Goal: Check status: Check status

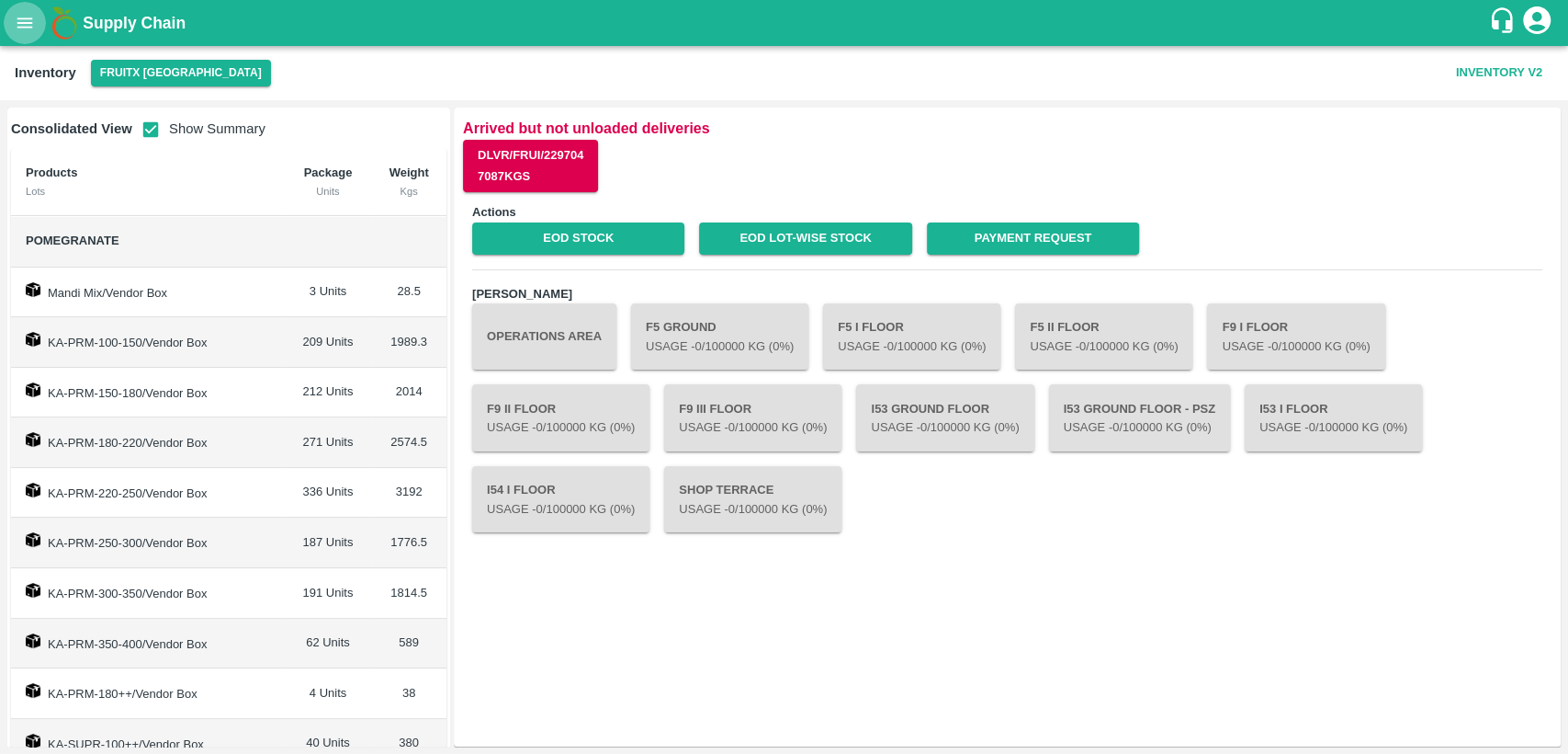
click at [35, 24] on icon "open drawer" at bounding box center [25, 23] width 20 height 20
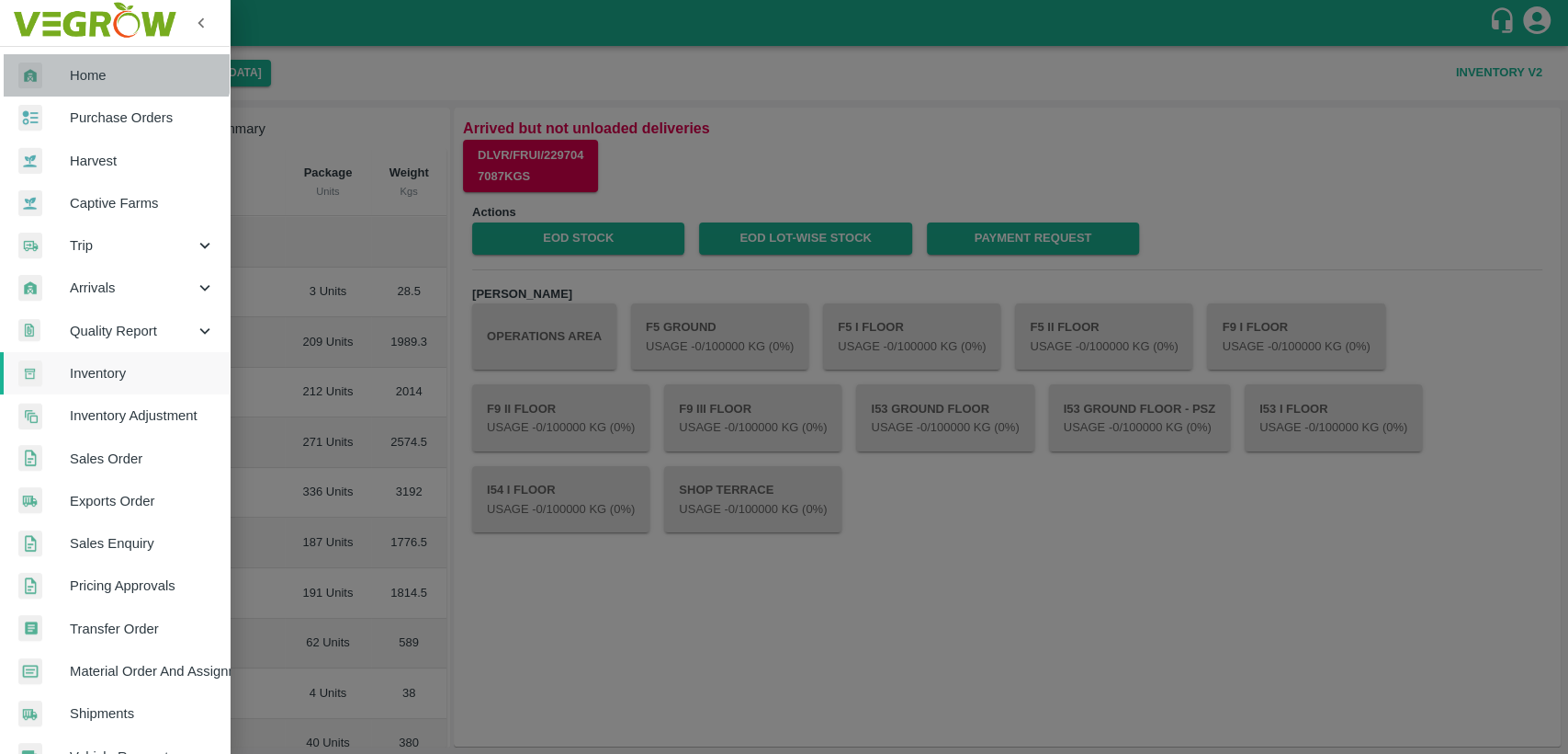
click at [104, 62] on link "Home" at bounding box center [115, 75] width 230 height 43
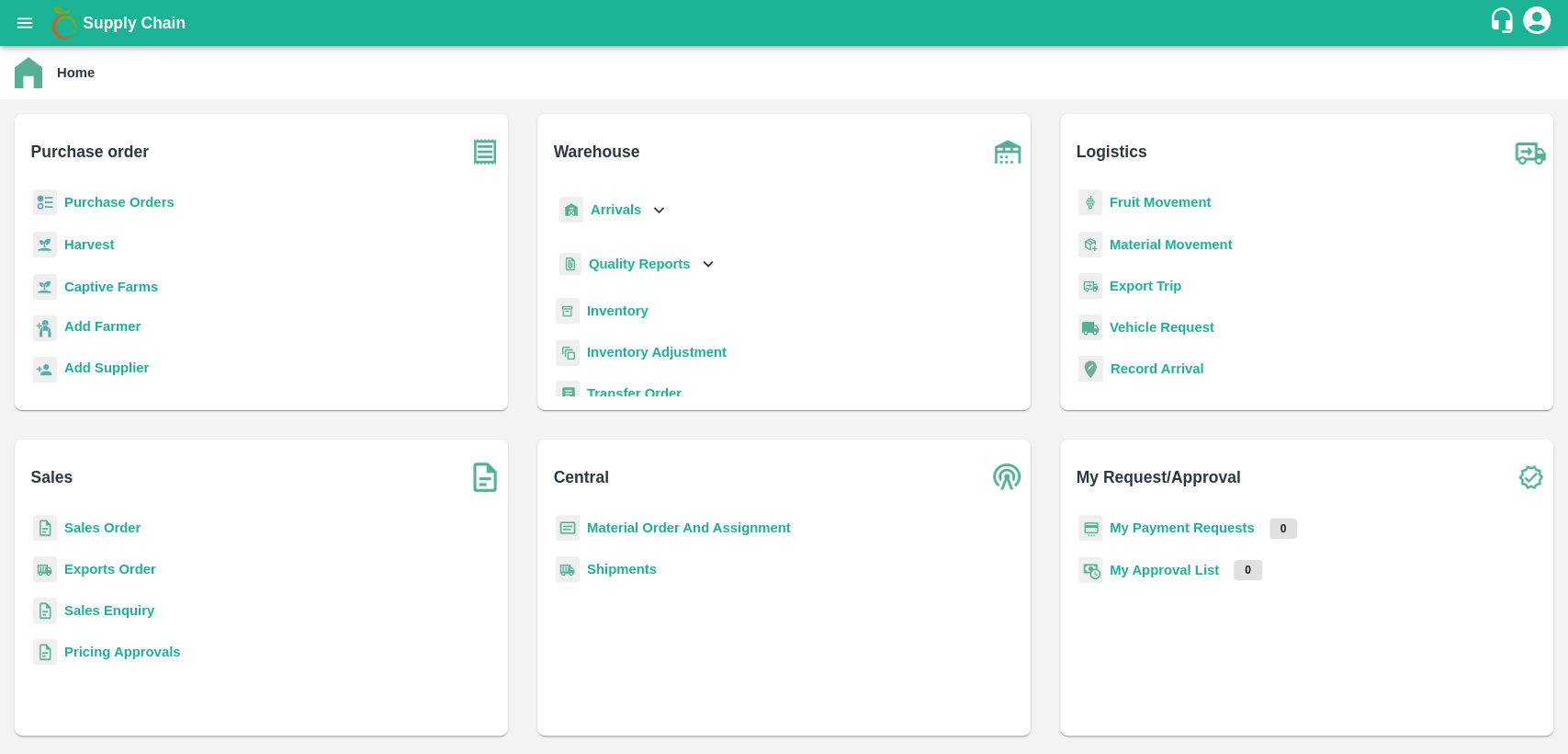
click at [120, 521] on b "Sales Order" at bounding box center [102, 528] width 77 height 15
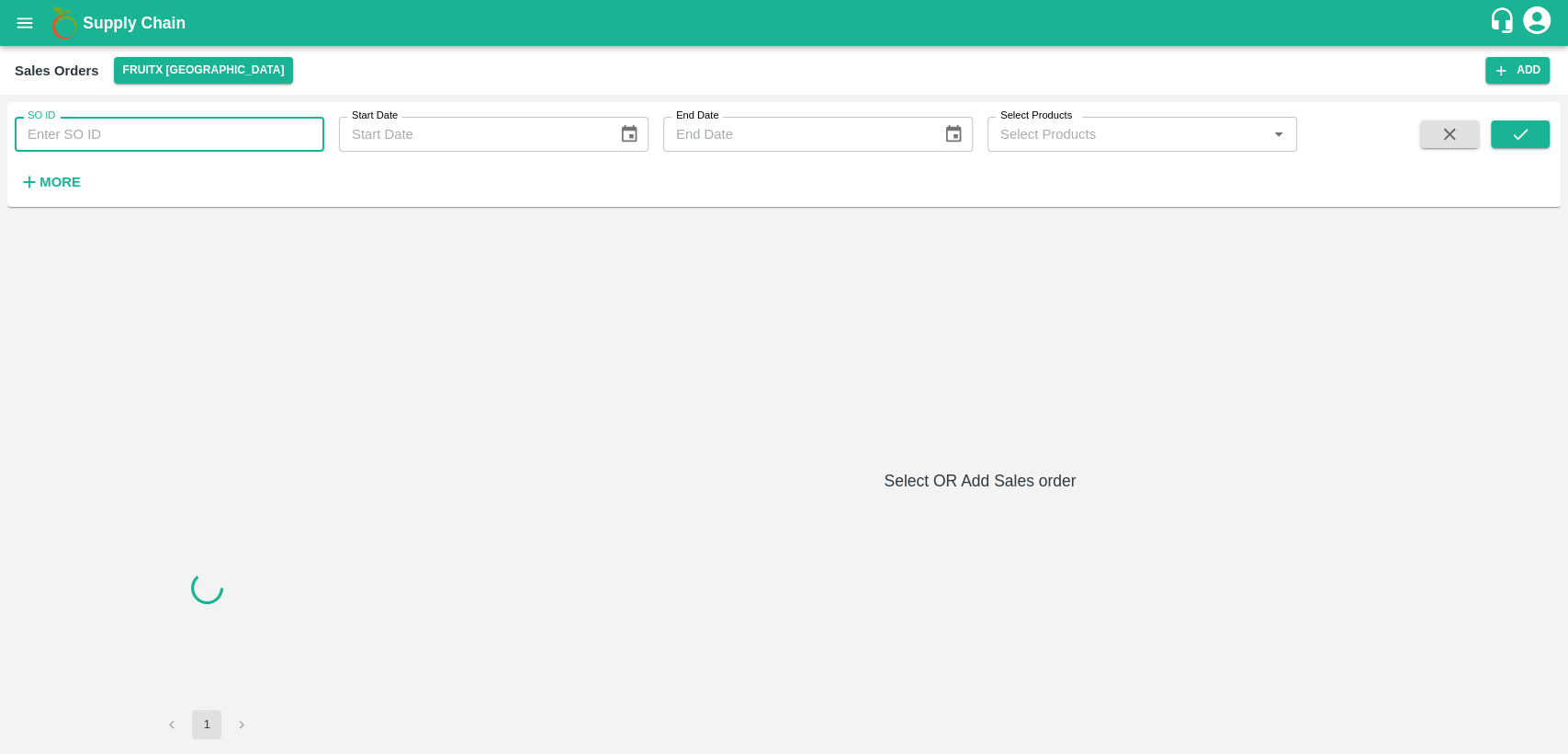
click at [149, 137] on input "SO ID" at bounding box center [169, 134] width 310 height 35
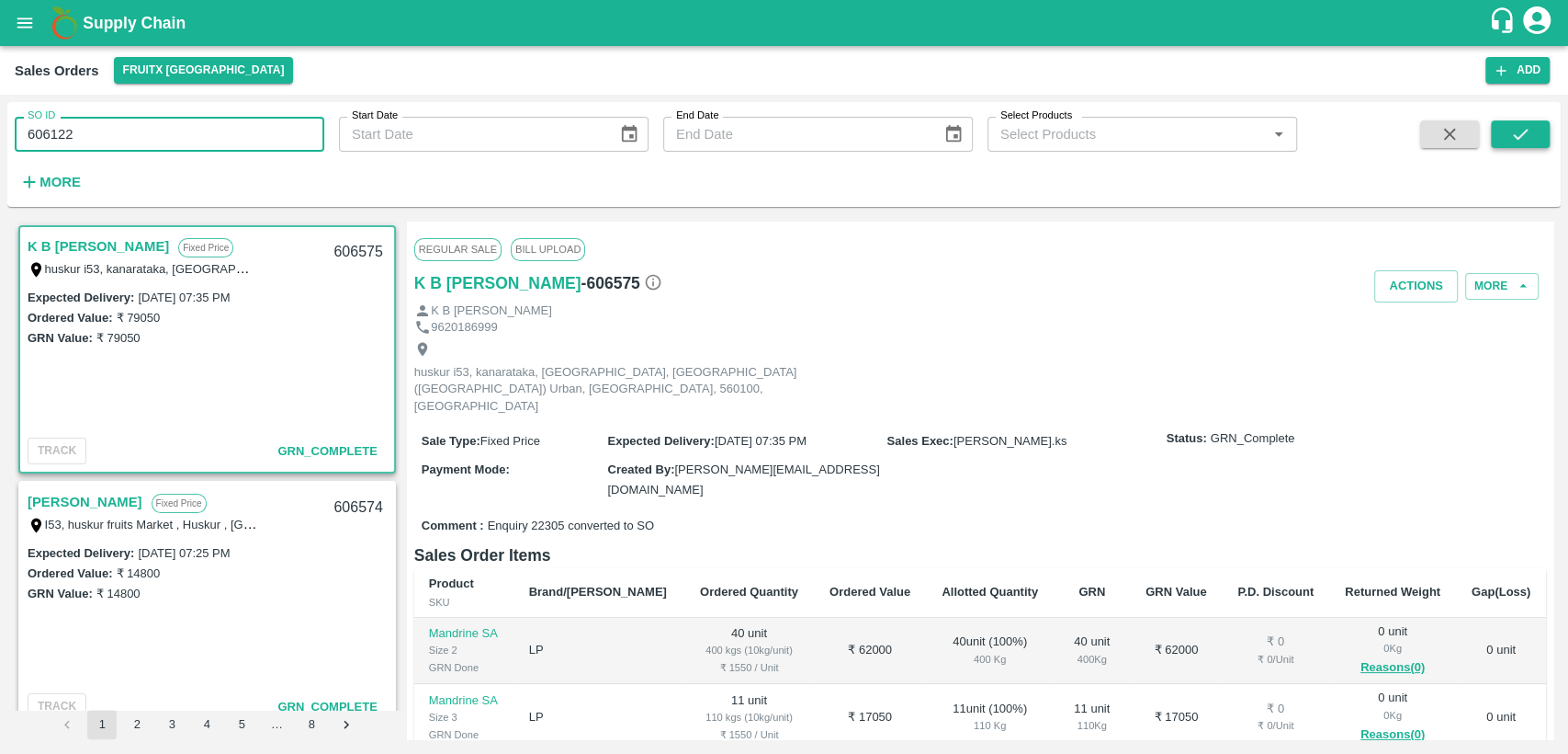
type input "606122"
click at [1514, 138] on icon "submit" at bounding box center [1520, 134] width 20 height 20
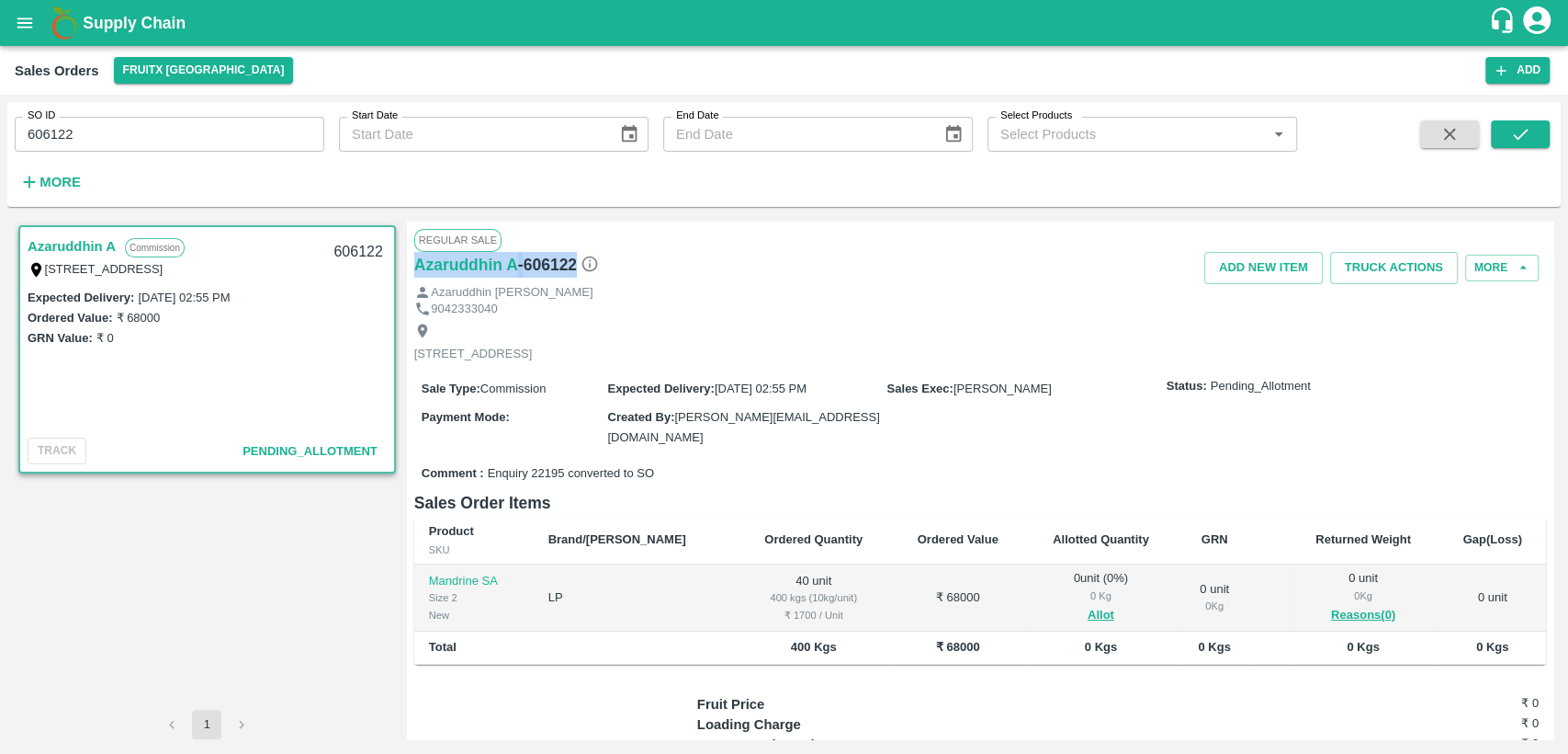
drag, startPoint x: 577, startPoint y: 267, endPoint x: 406, endPoint y: 274, distance: 171.1
click at [407, 274] on div "Regular Sale Azaruddhin A - 606122 Add NEW ITEM Truck Actions More Azaruddhin […" at bounding box center [980, 480] width 1147 height 517
copy div "Azaruddhin A - 606122"
click at [37, 26] on button "open drawer" at bounding box center [25, 23] width 43 height 43
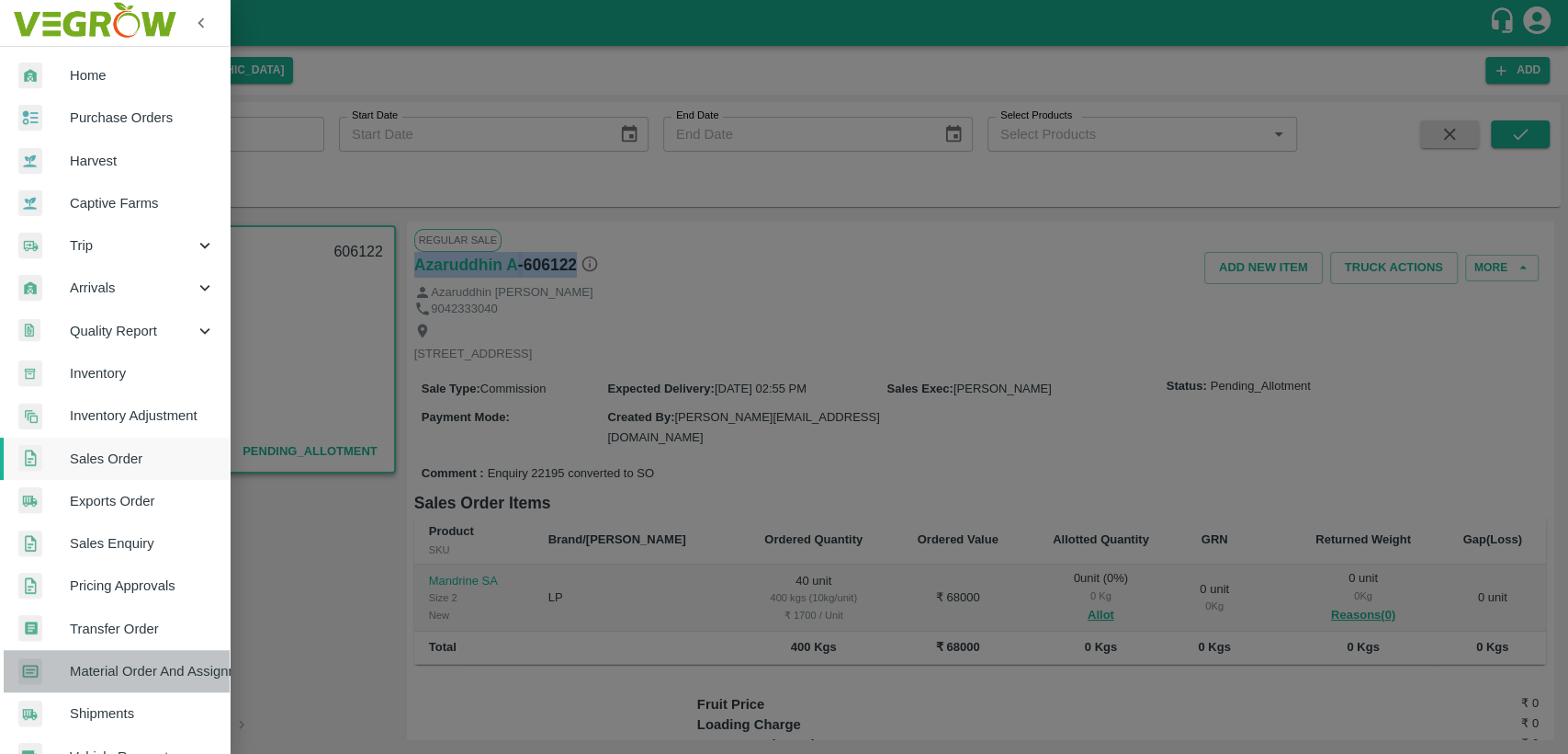
click at [157, 664] on span "Material Order And Assignment" at bounding box center [142, 671] width 145 height 20
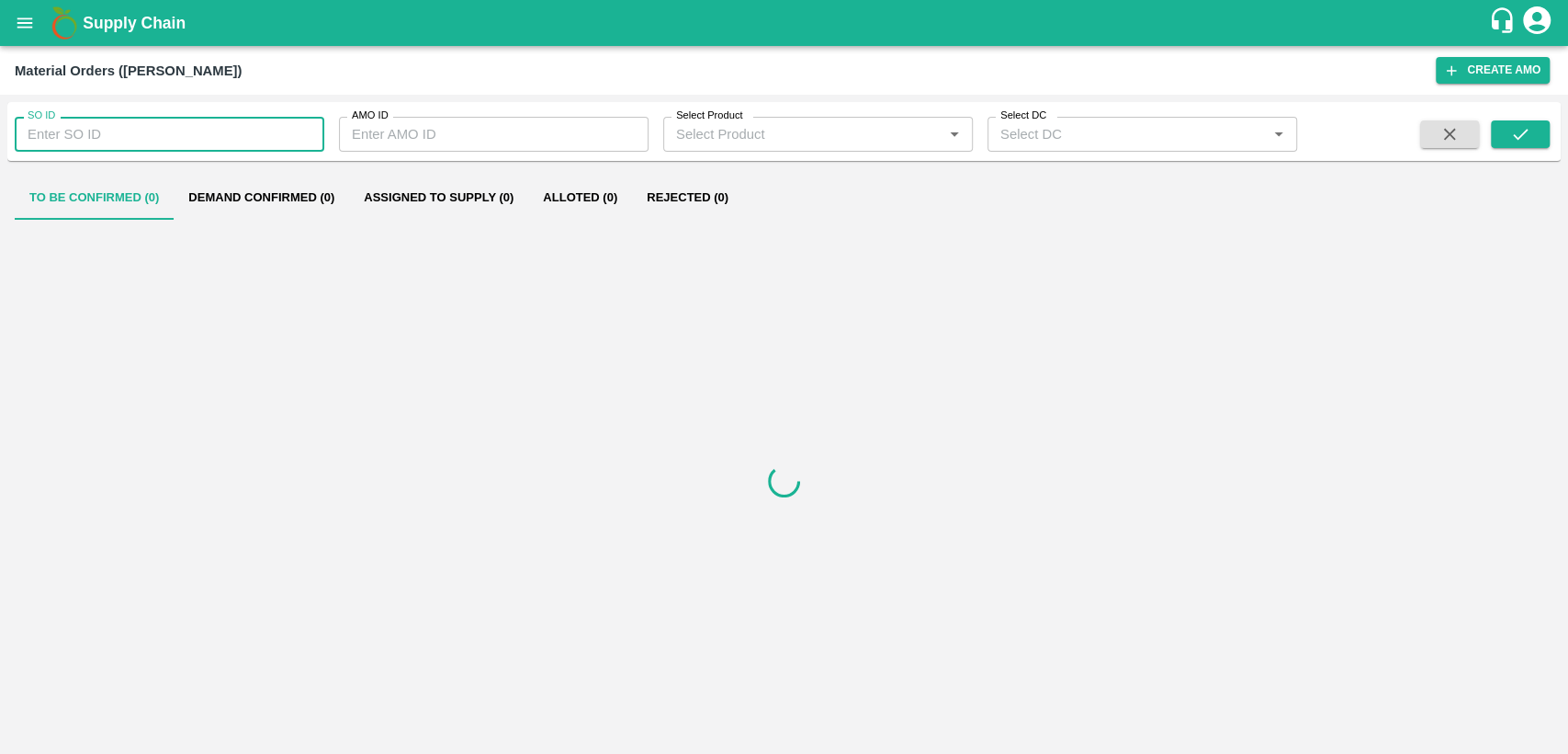
click at [199, 134] on input "SO ID" at bounding box center [169, 134] width 310 height 35
paste input "605943"
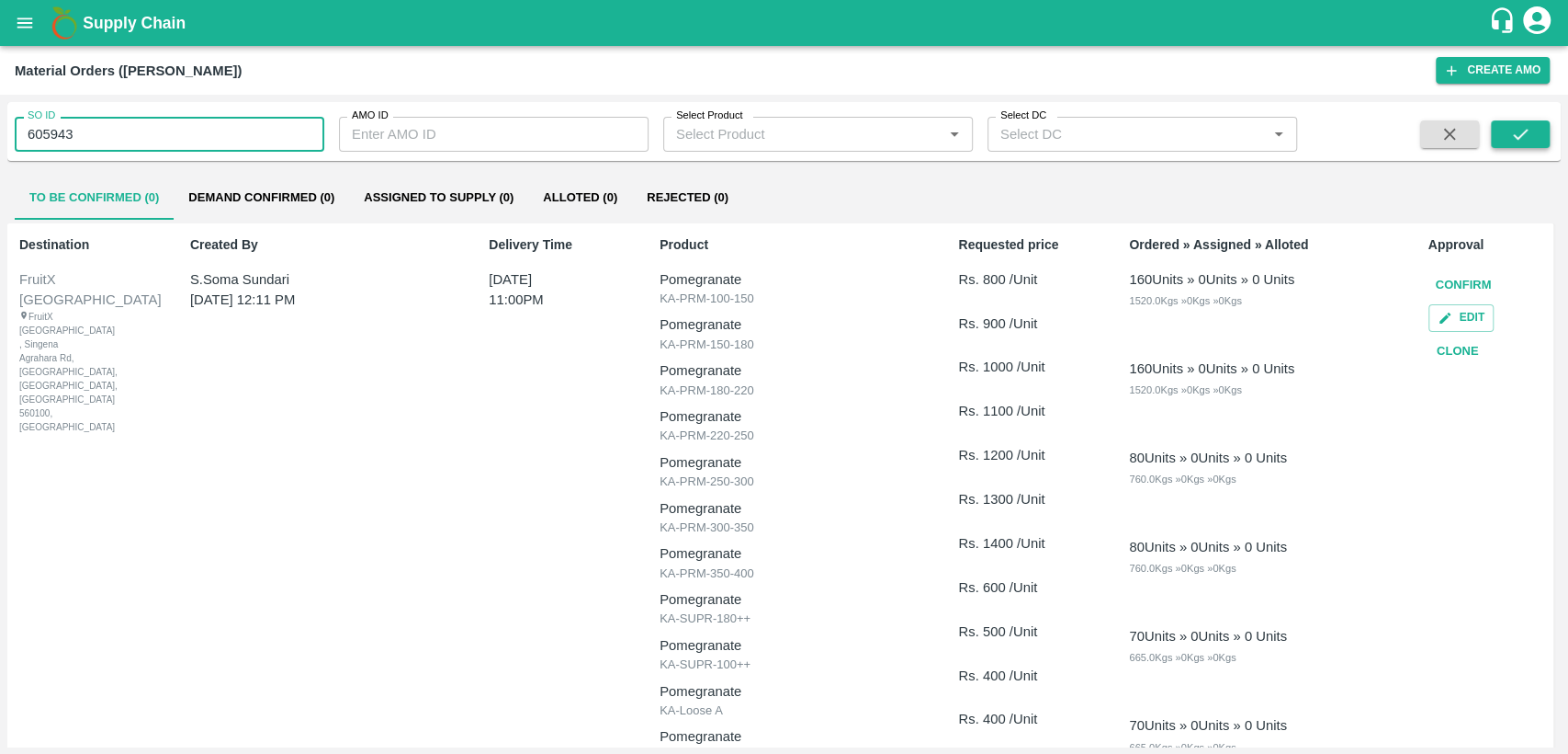
type input "605943"
click at [1514, 127] on icon "submit" at bounding box center [1520, 134] width 20 height 20
click at [1519, 127] on icon "submit" at bounding box center [1520, 134] width 20 height 20
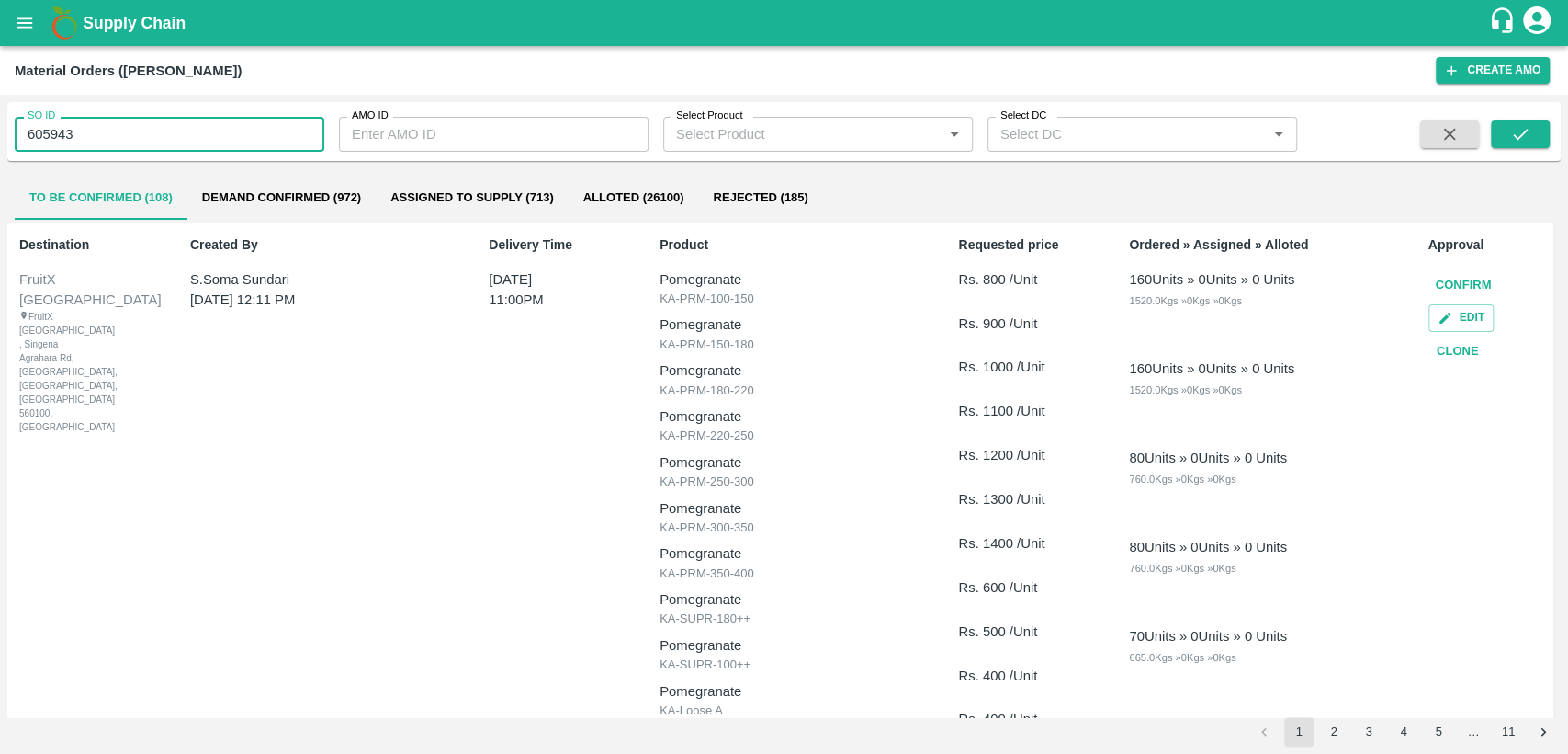
click at [31, 134] on input "605943" at bounding box center [169, 134] width 310 height 35
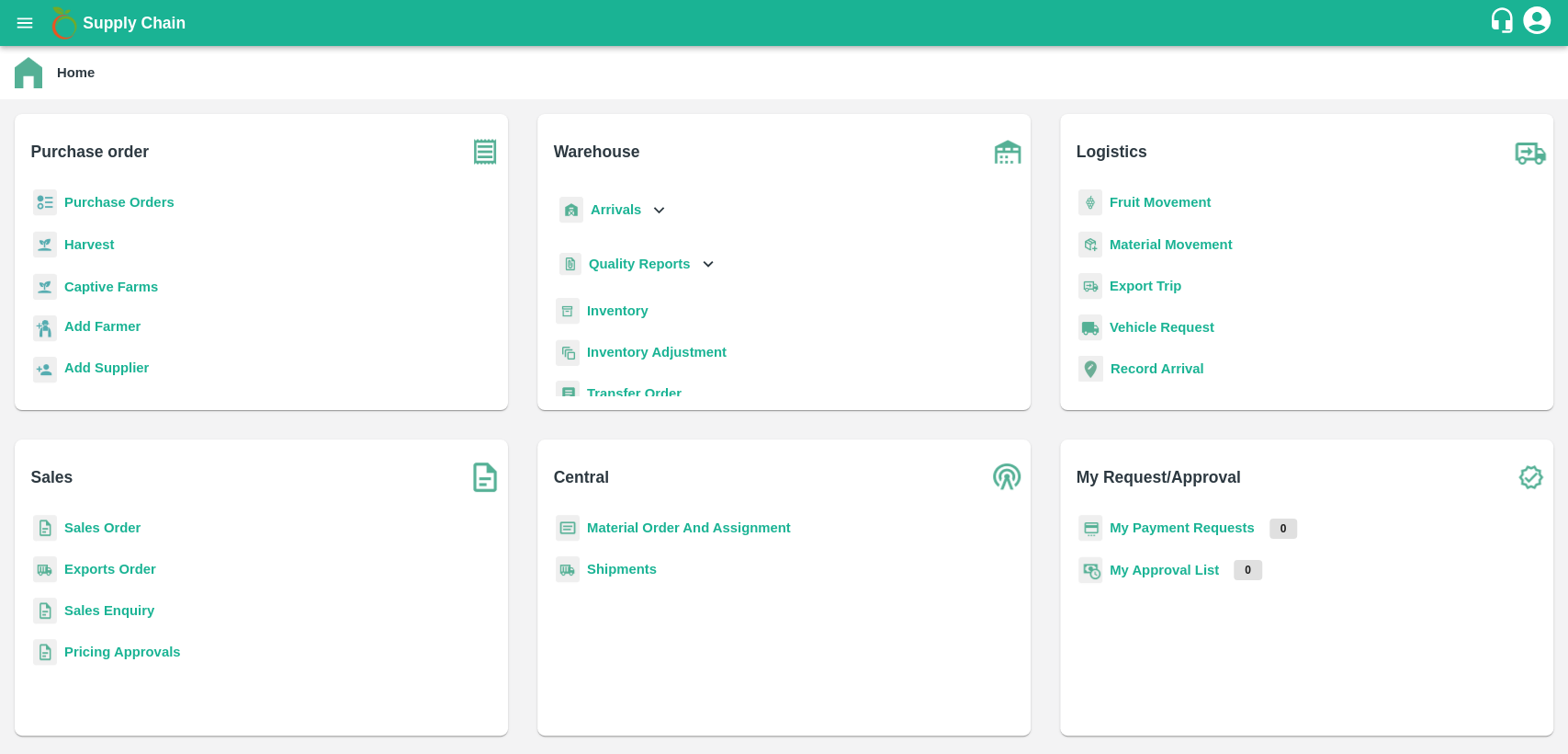
click at [118, 522] on b "Sales Order" at bounding box center [102, 528] width 77 height 15
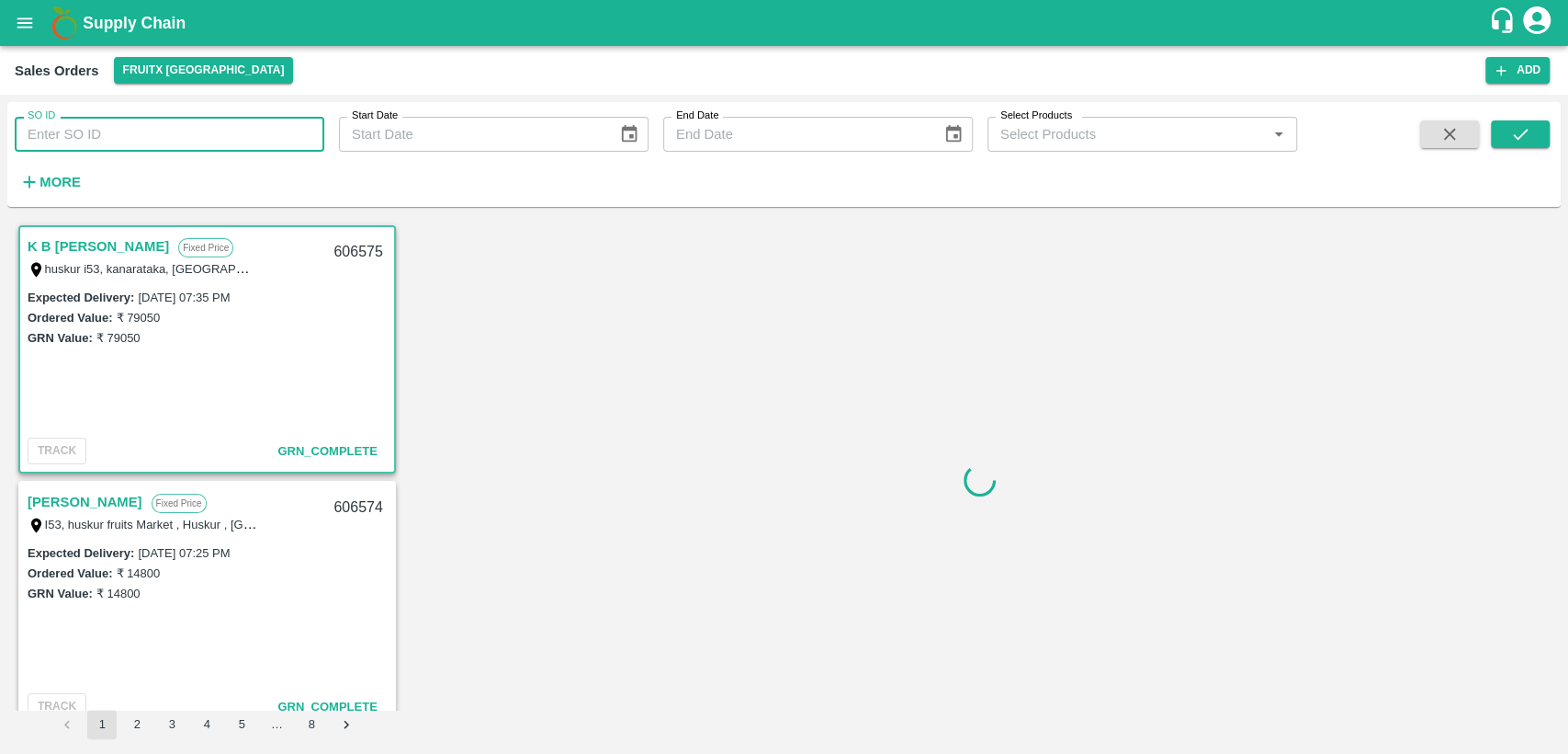
click at [229, 143] on input "SO ID" at bounding box center [169, 134] width 310 height 35
paste input "605943"
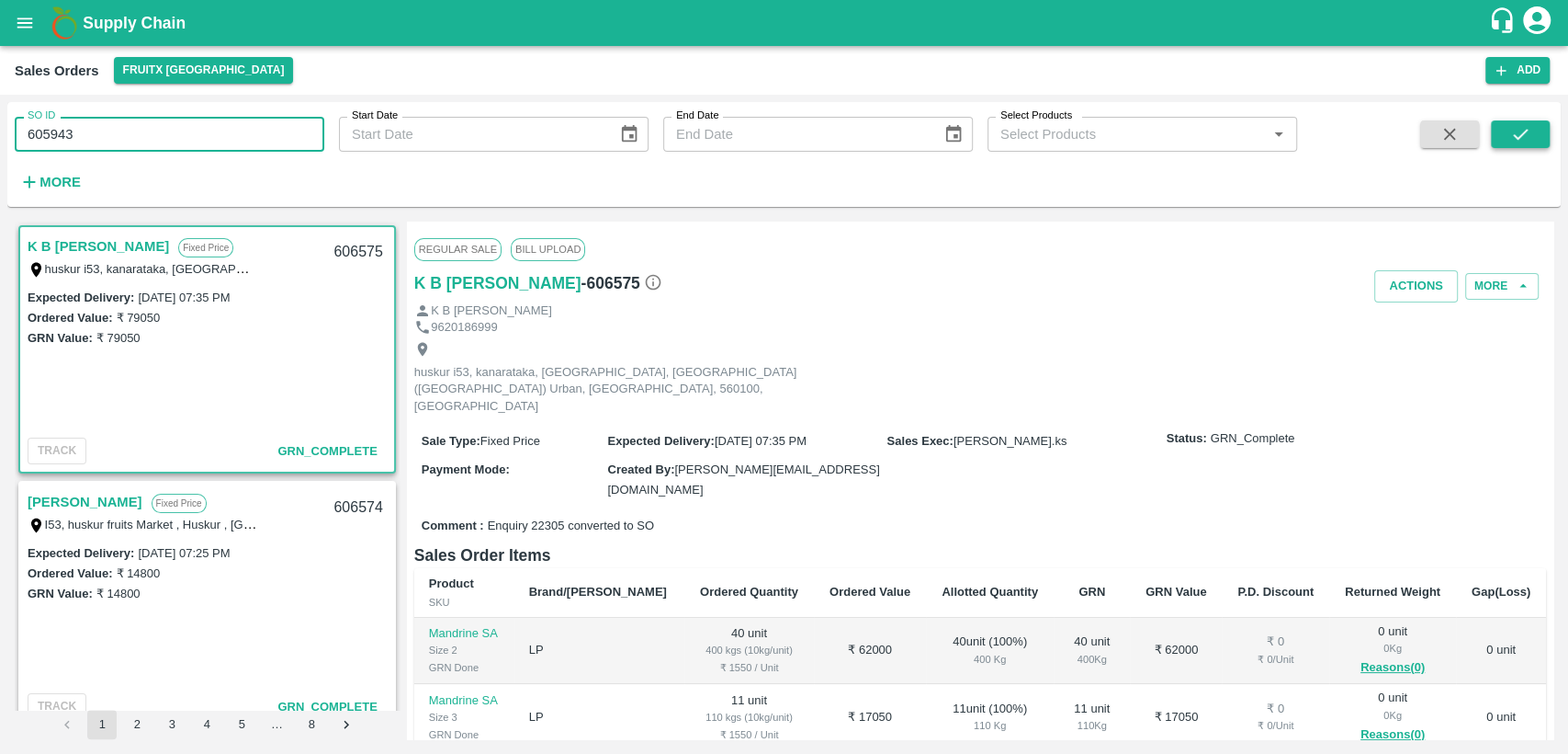
type input "605943"
click at [1533, 127] on button "submit" at bounding box center [1521, 134] width 59 height 27
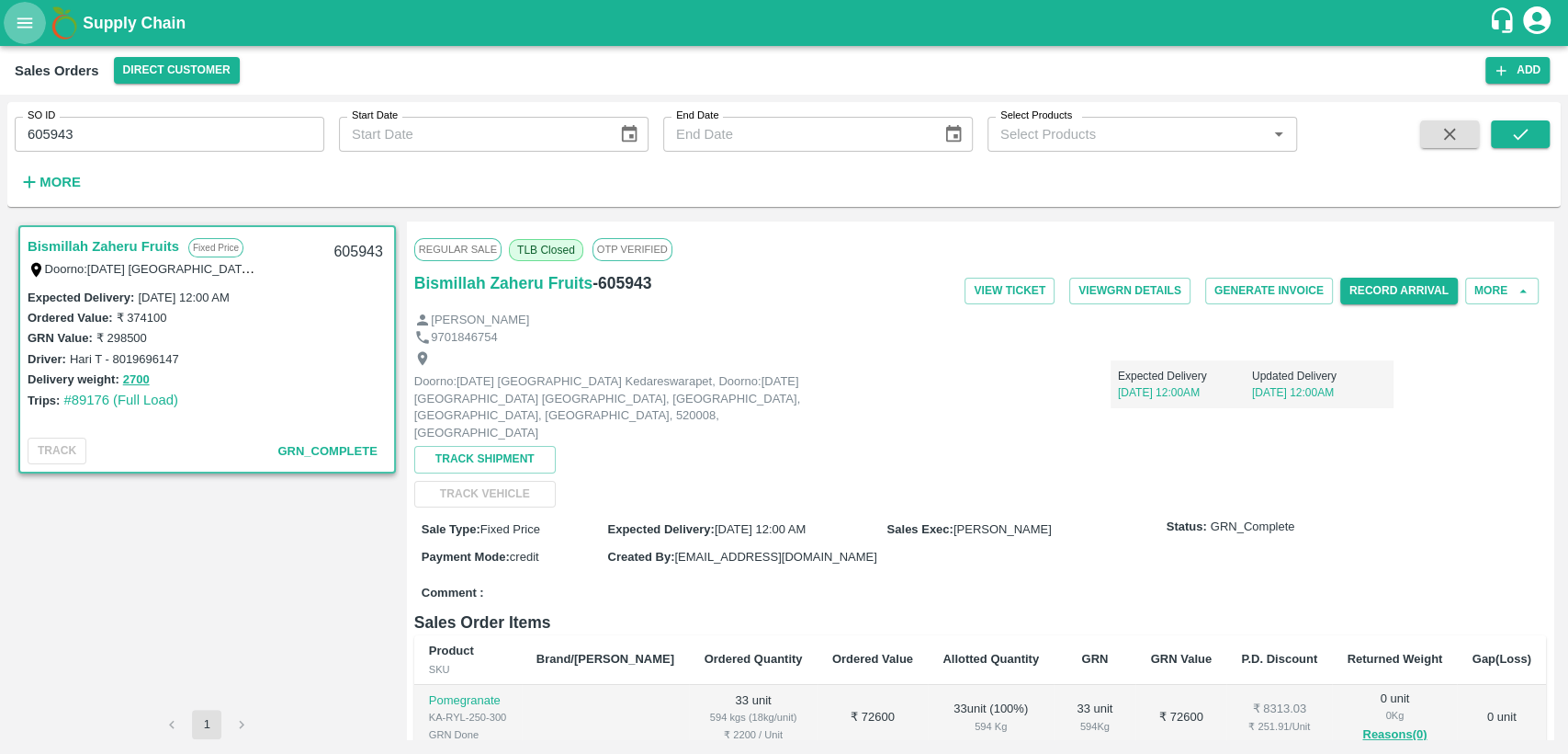
click at [27, 40] on button "open drawer" at bounding box center [25, 23] width 43 height 43
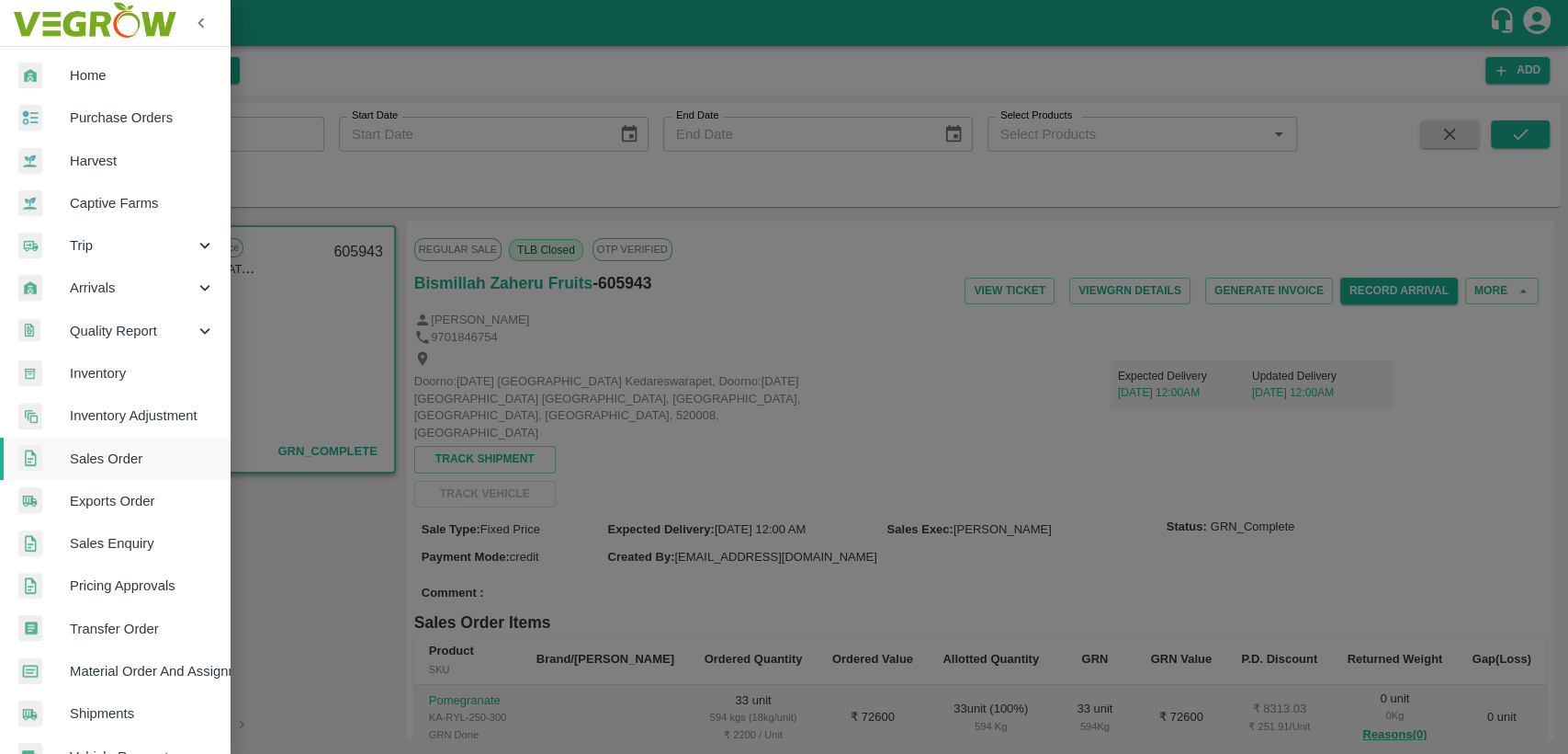
click at [128, 674] on span "Material Order And Assignment" at bounding box center [142, 671] width 145 height 20
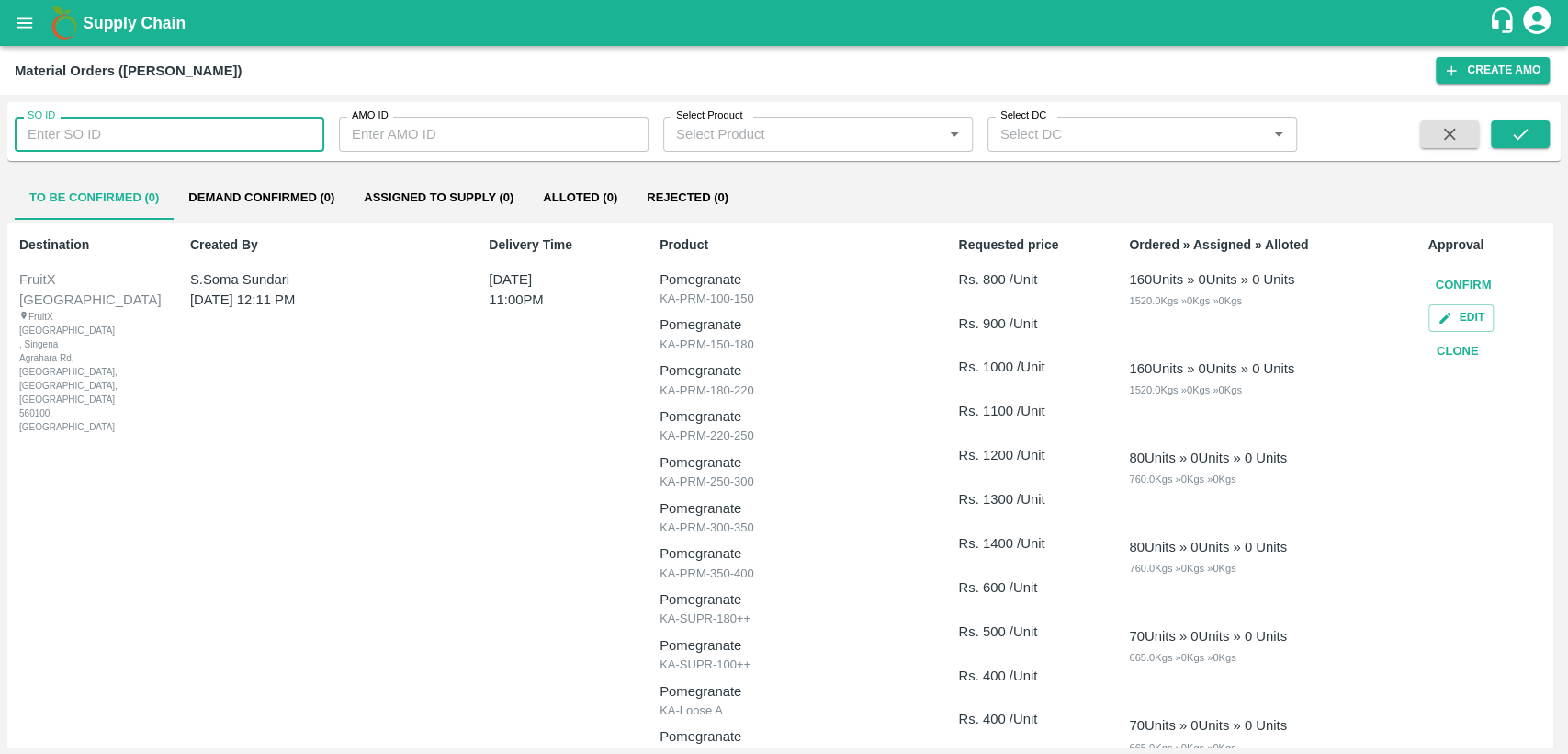
click at [163, 130] on input "SO ID" at bounding box center [169, 134] width 310 height 35
paste input "605545"
type input "605545"
click at [1494, 134] on button "submit" at bounding box center [1521, 134] width 59 height 27
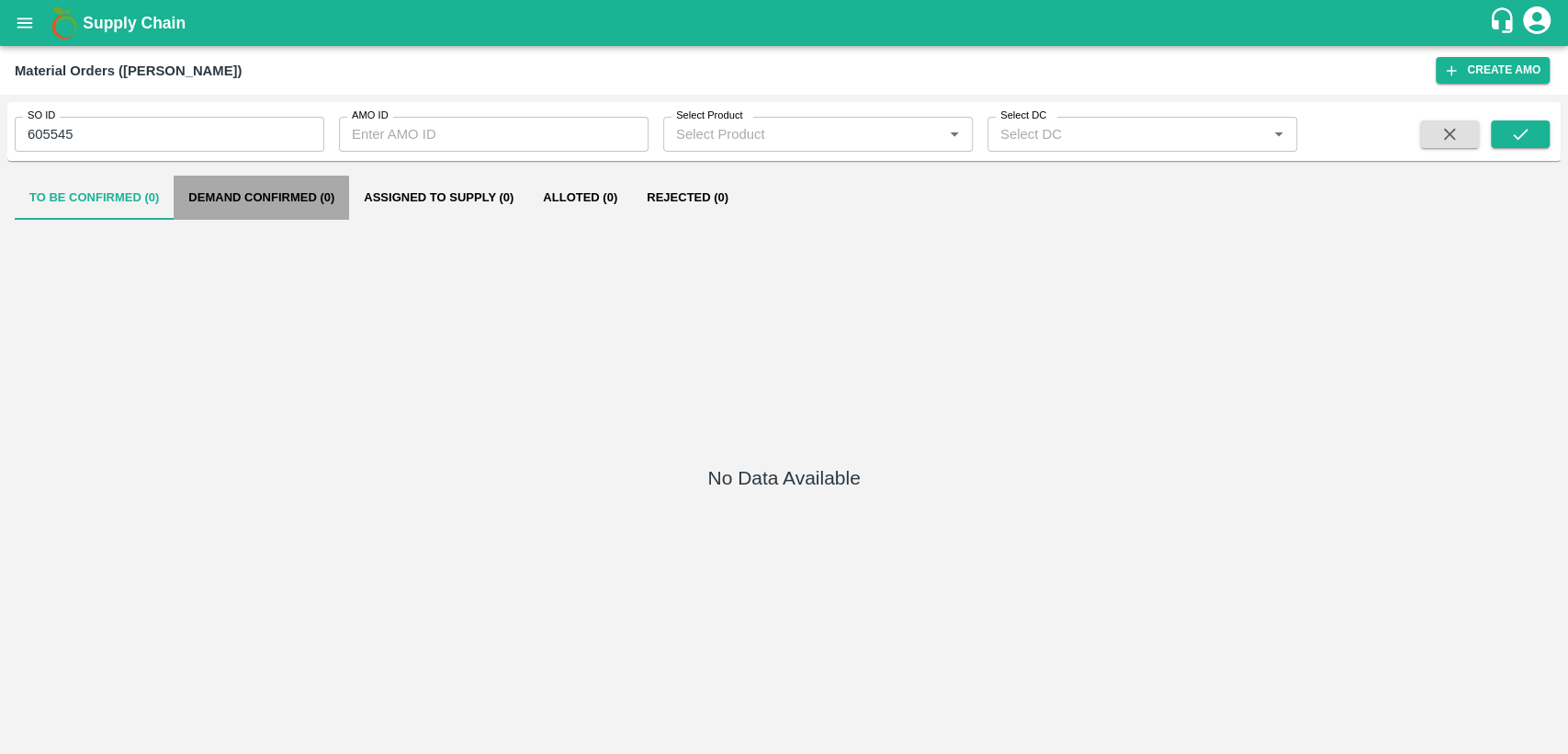
click at [267, 193] on button "Demand Confirmed (0)" at bounding box center [260, 197] width 175 height 45
